Goal: Communication & Community: Connect with others

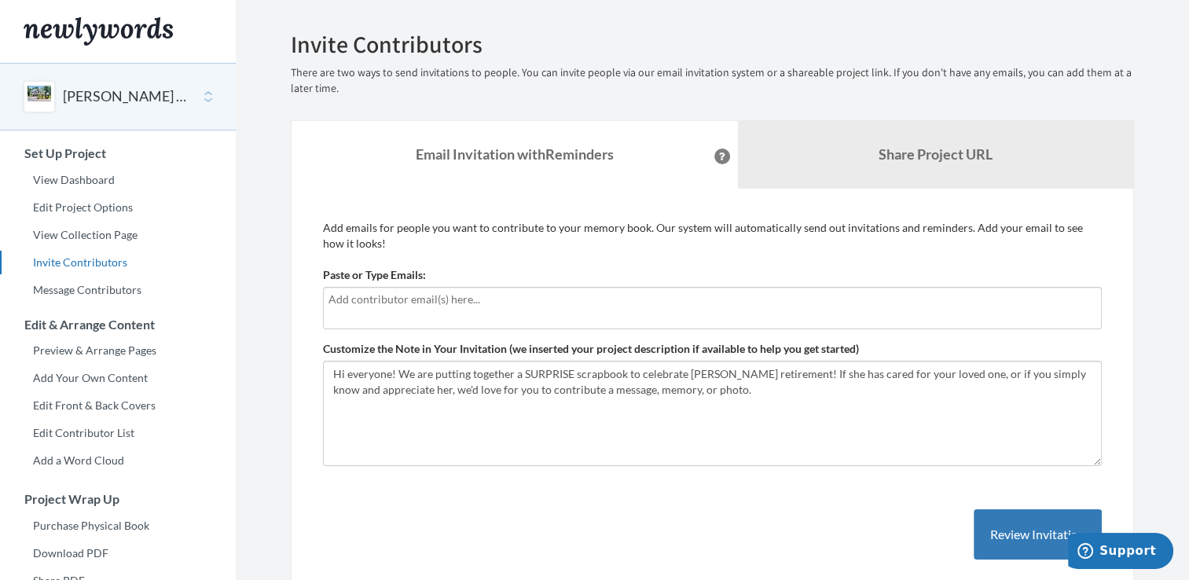
click at [542, 303] on input "text" at bounding box center [713, 299] width 768 height 17
click at [506, 300] on input "fort@" at bounding box center [713, 299] width 768 height 17
type input "[EMAIL_ADDRESS][DOMAIN_NAME]"
click at [1024, 524] on button "Review Invitation" at bounding box center [1038, 534] width 128 height 51
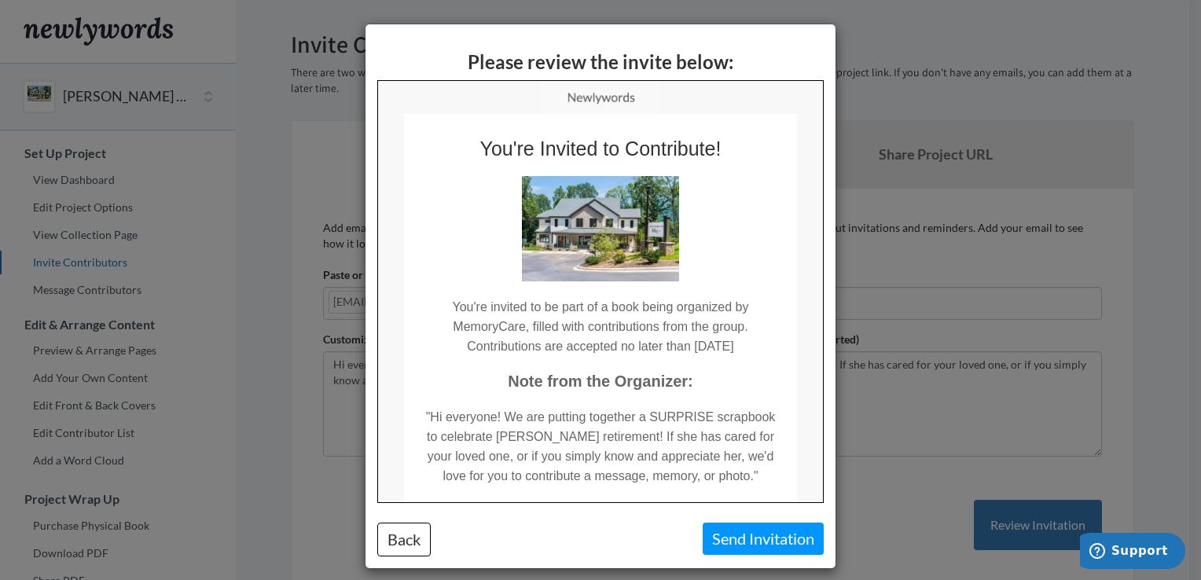
drag, startPoint x: 814, startPoint y: 313, endPoint x: 1211, endPoint y: 314, distance: 397.0
click at [763, 550] on button "Send Invitation" at bounding box center [763, 539] width 121 height 32
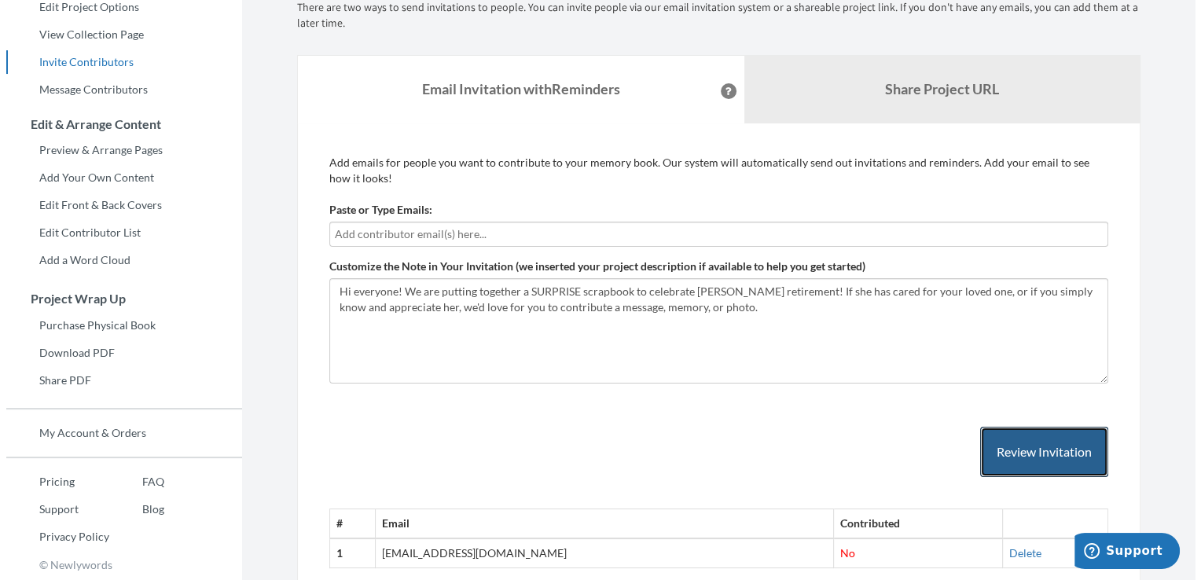
scroll to position [200, 0]
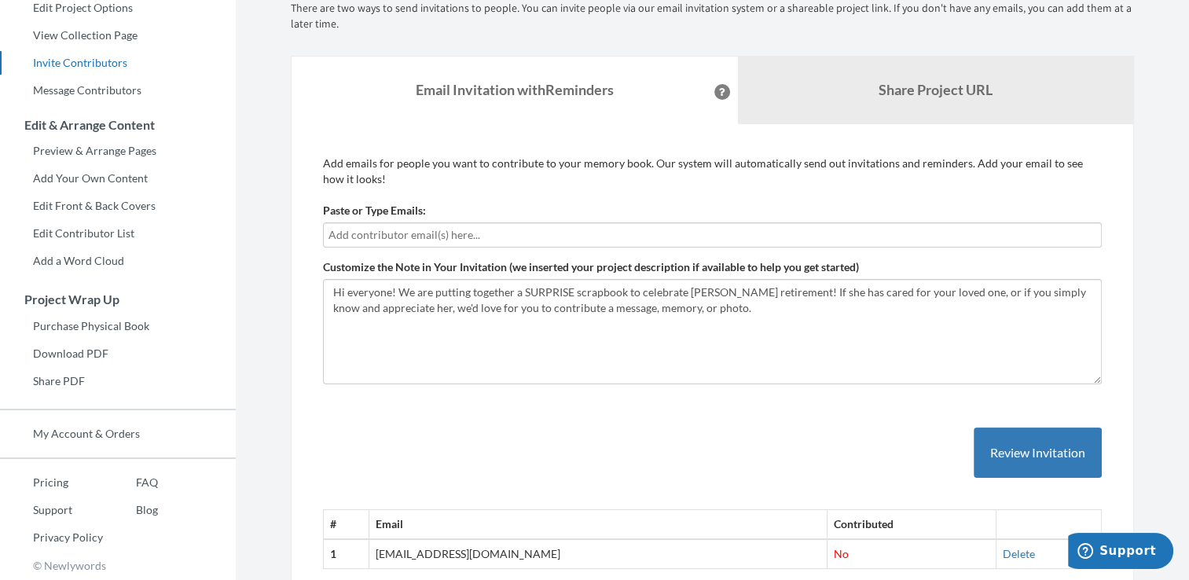
click at [425, 235] on input "text" at bounding box center [713, 234] width 768 height 17
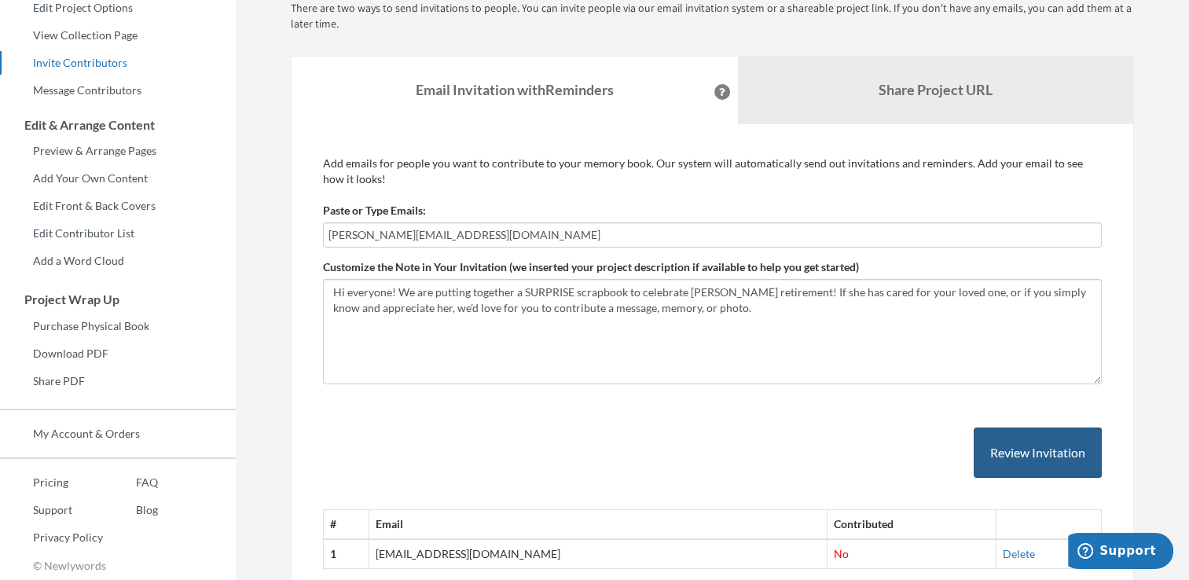
type input "[PERSON_NAME][EMAIL_ADDRESS][DOMAIN_NAME]"
click at [1009, 443] on button "Review Invitation" at bounding box center [1038, 453] width 128 height 51
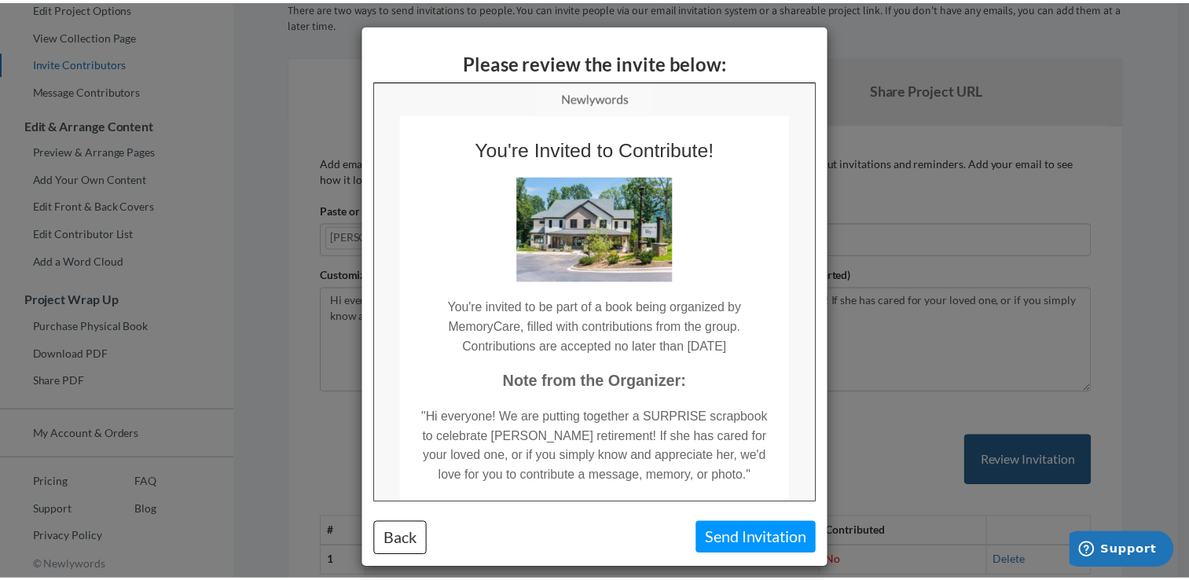
scroll to position [0, 0]
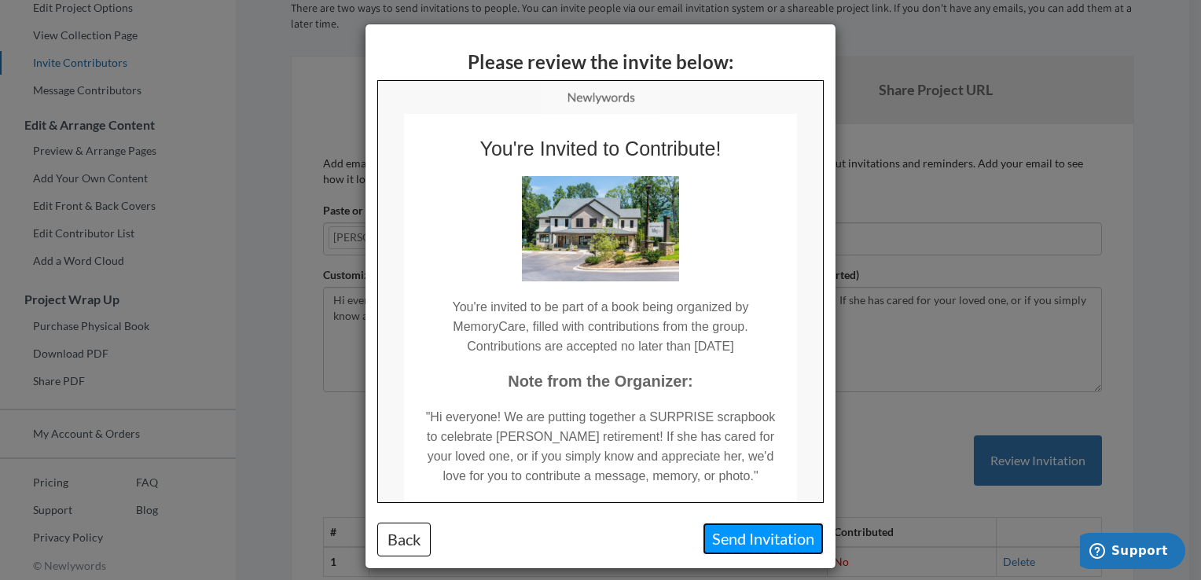
click at [745, 541] on button "Send Invitation" at bounding box center [763, 539] width 121 height 32
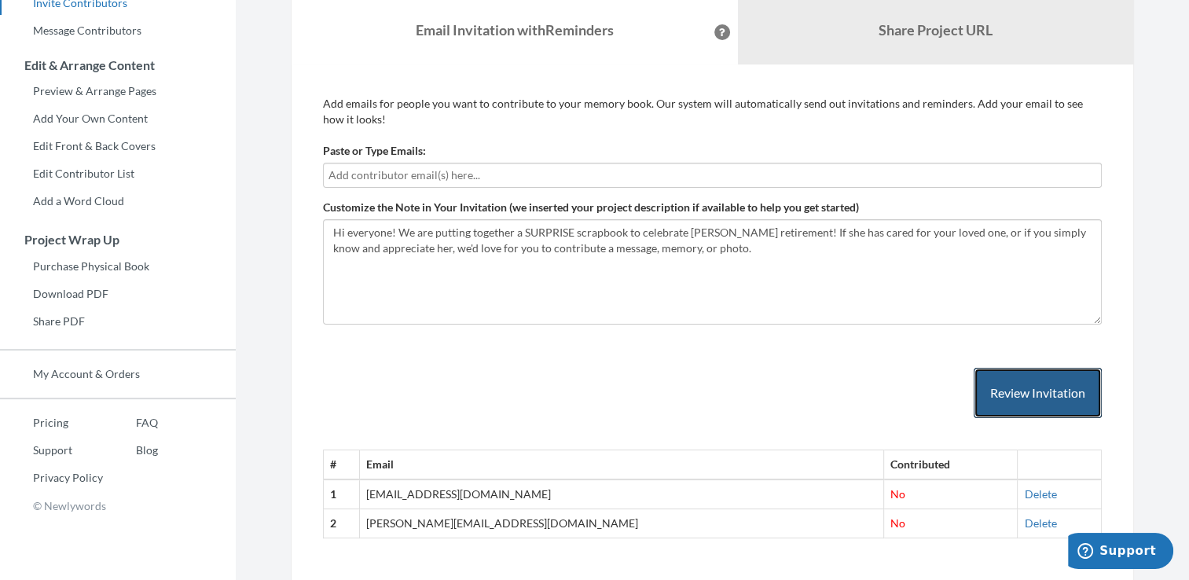
scroll to position [278, 0]
